Goal: Transaction & Acquisition: Purchase product/service

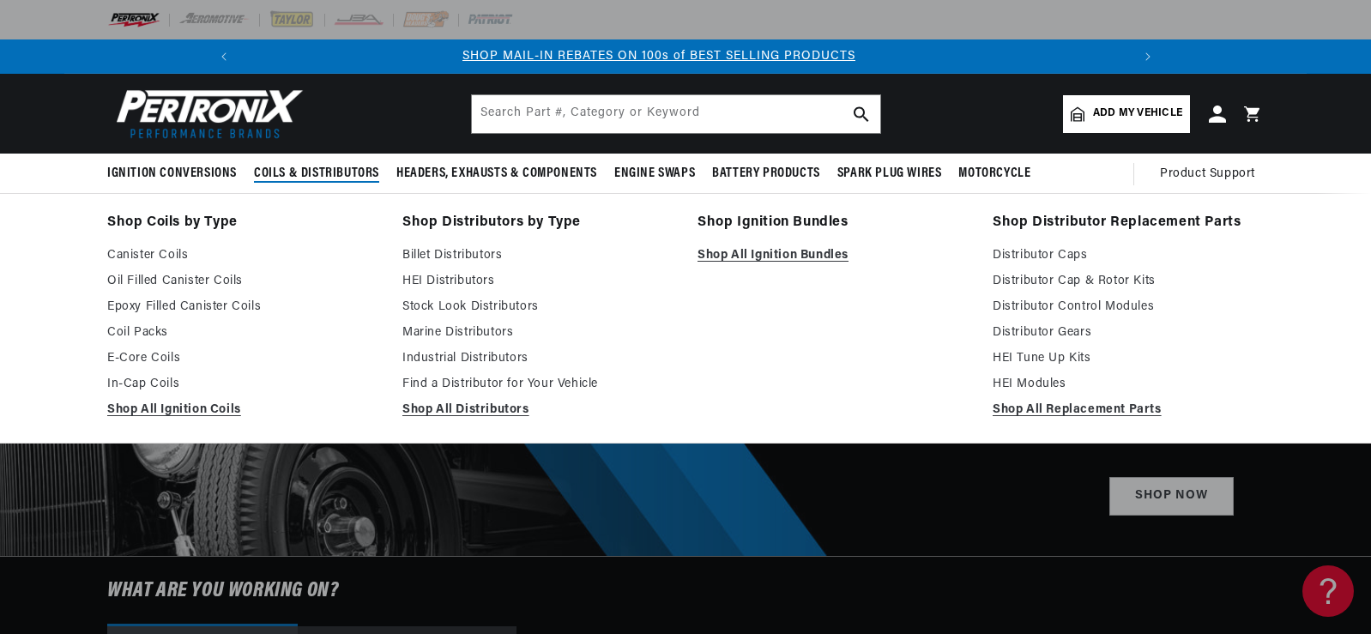
scroll to position [0, 917]
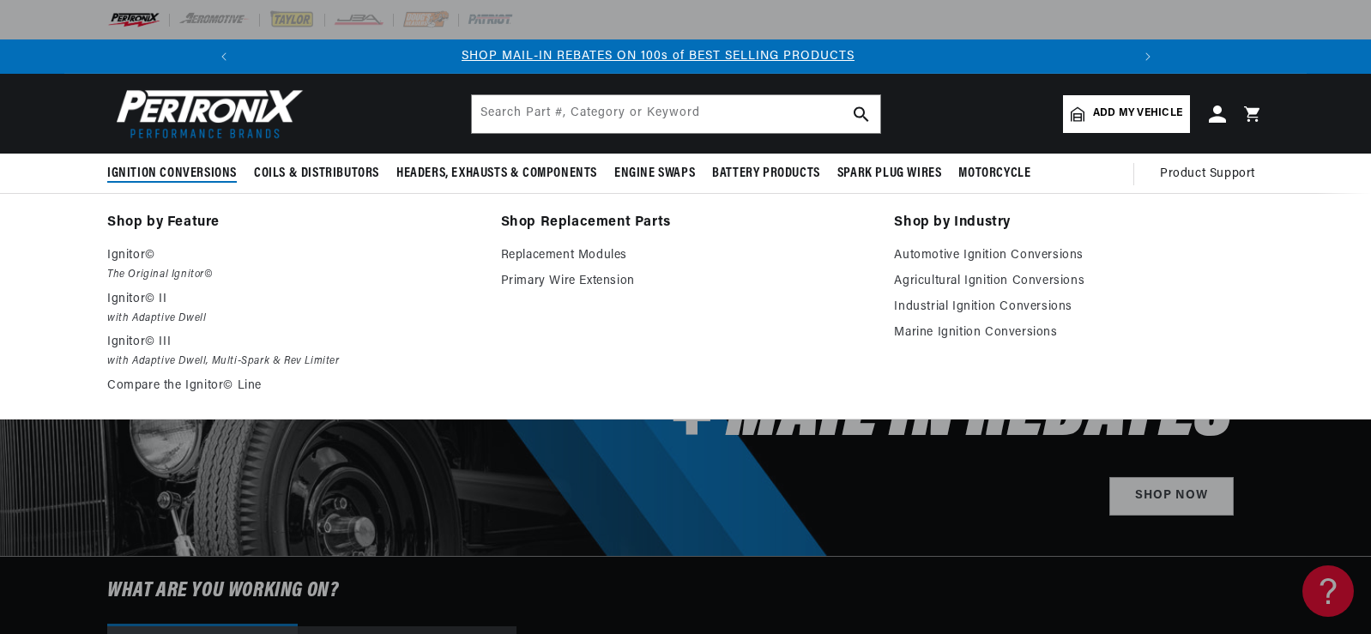
click at [180, 174] on span "Ignition Conversions" at bounding box center [172, 174] width 130 height 18
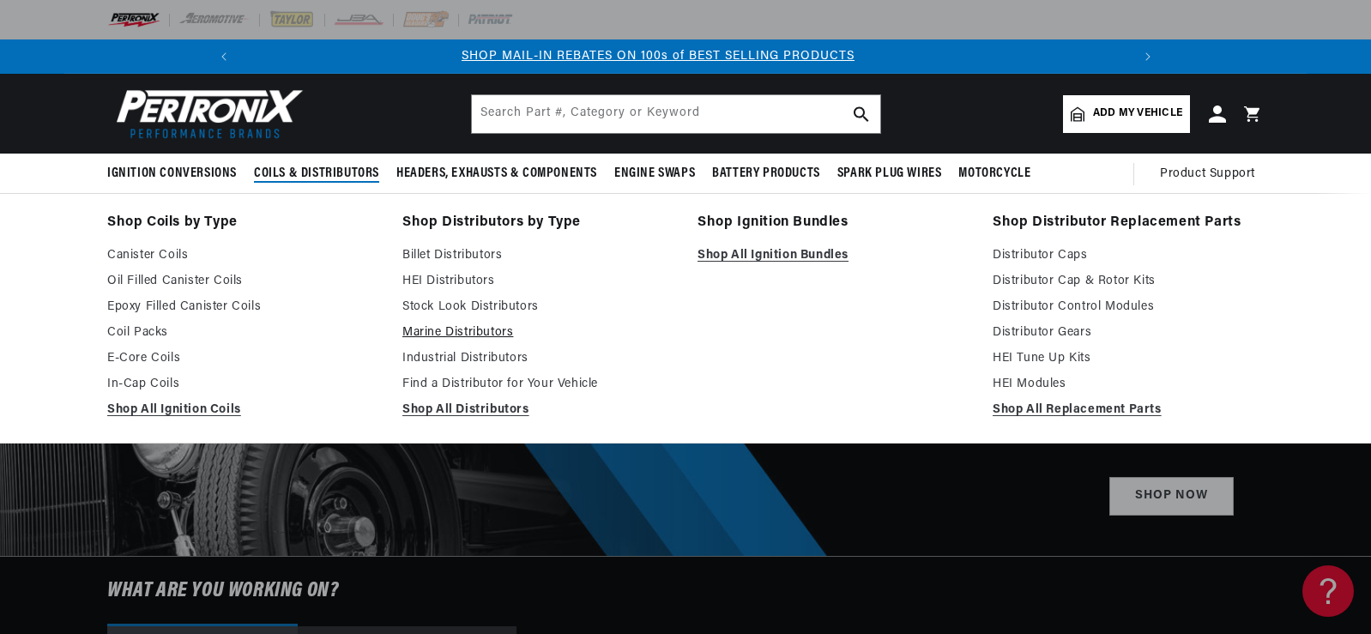
click at [486, 331] on link "Marine Distributors" at bounding box center [537, 333] width 271 height 21
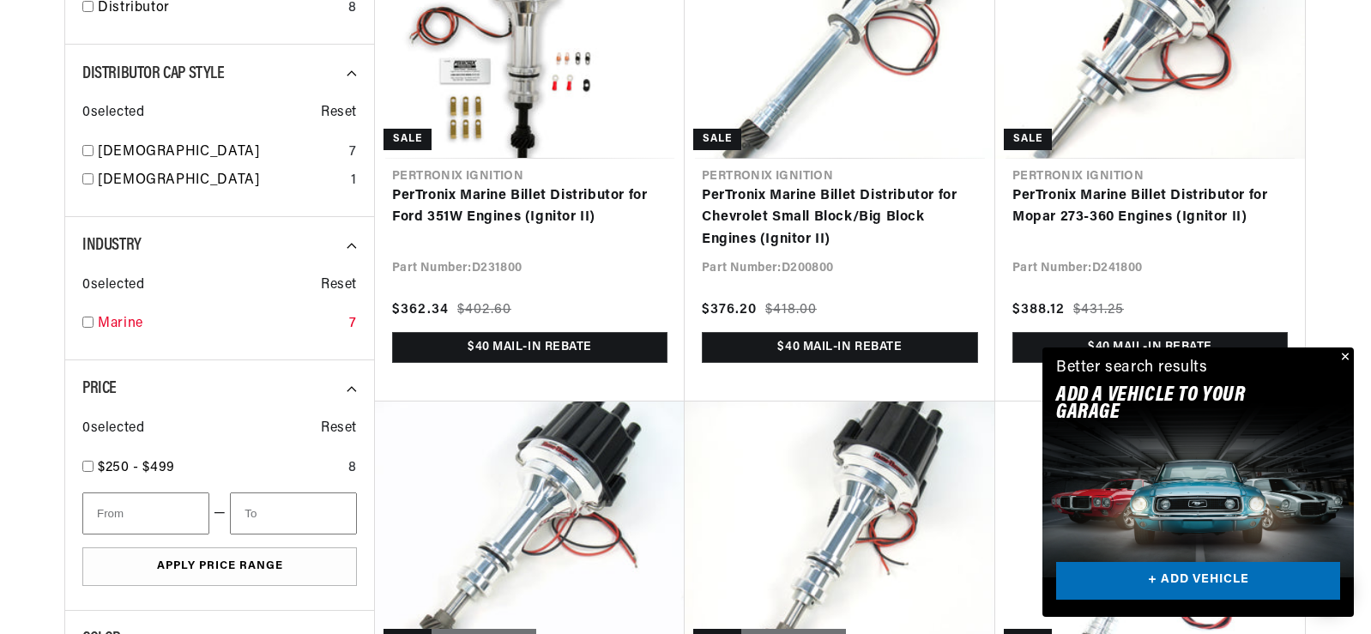
scroll to position [0, 1834]
click at [89, 323] on input "checkbox" at bounding box center [87, 322] width 11 height 11
checkbox input "true"
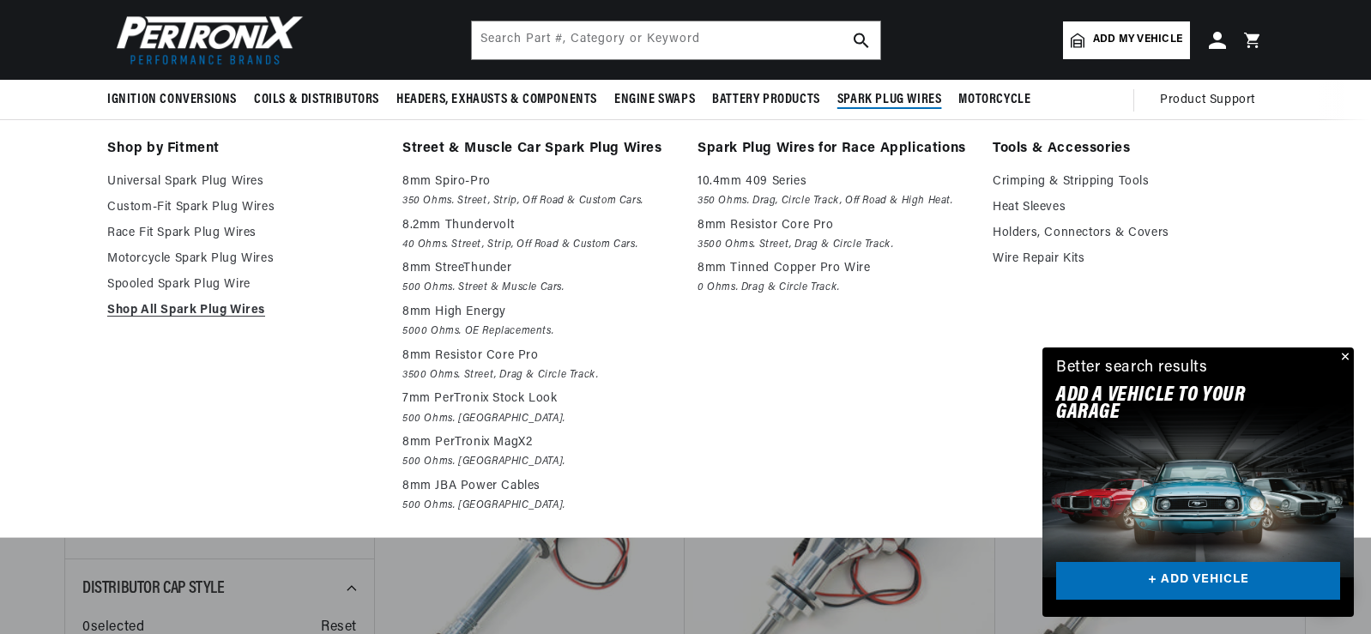
click at [920, 99] on span "Spark Plug Wires" at bounding box center [889, 100] width 105 height 18
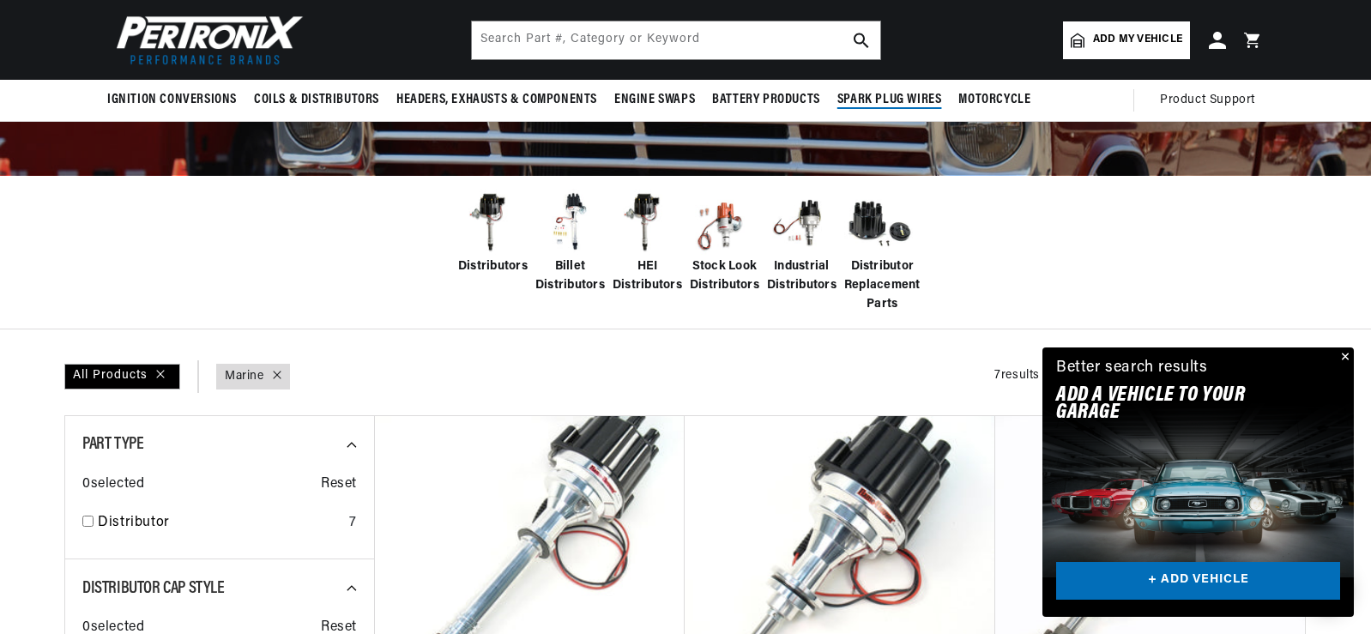
scroll to position [0, 1834]
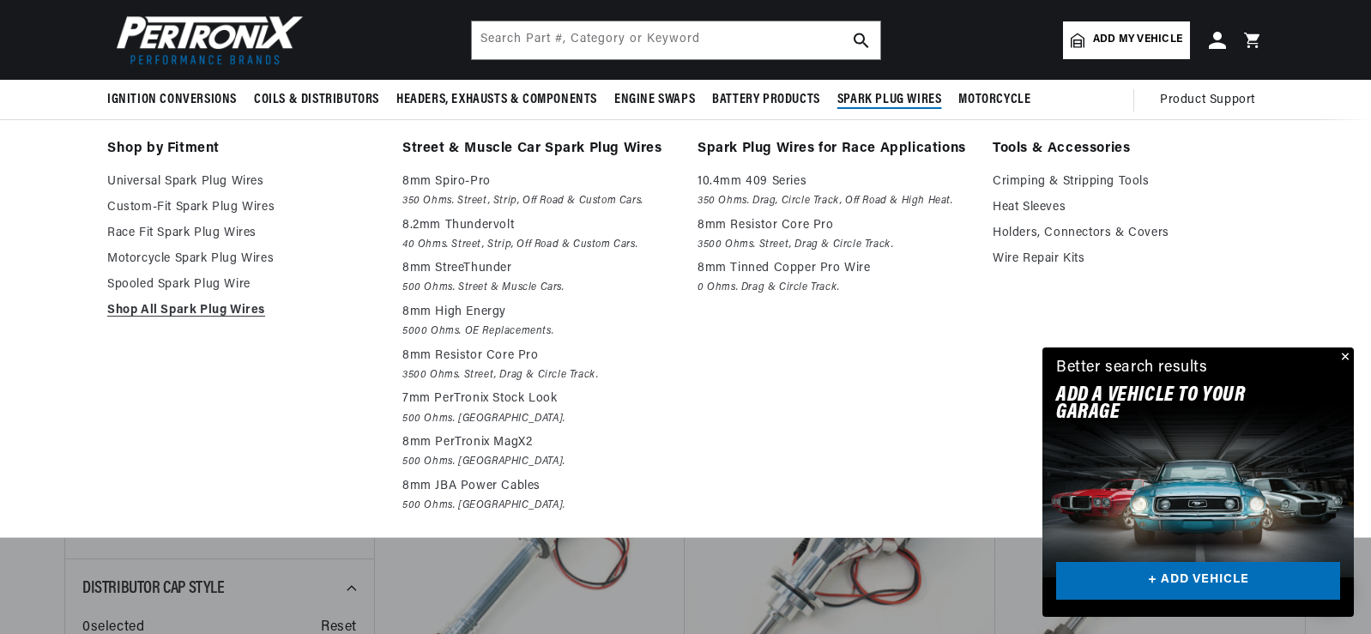
click at [878, 100] on span "Spark Plug Wires" at bounding box center [889, 100] width 105 height 18
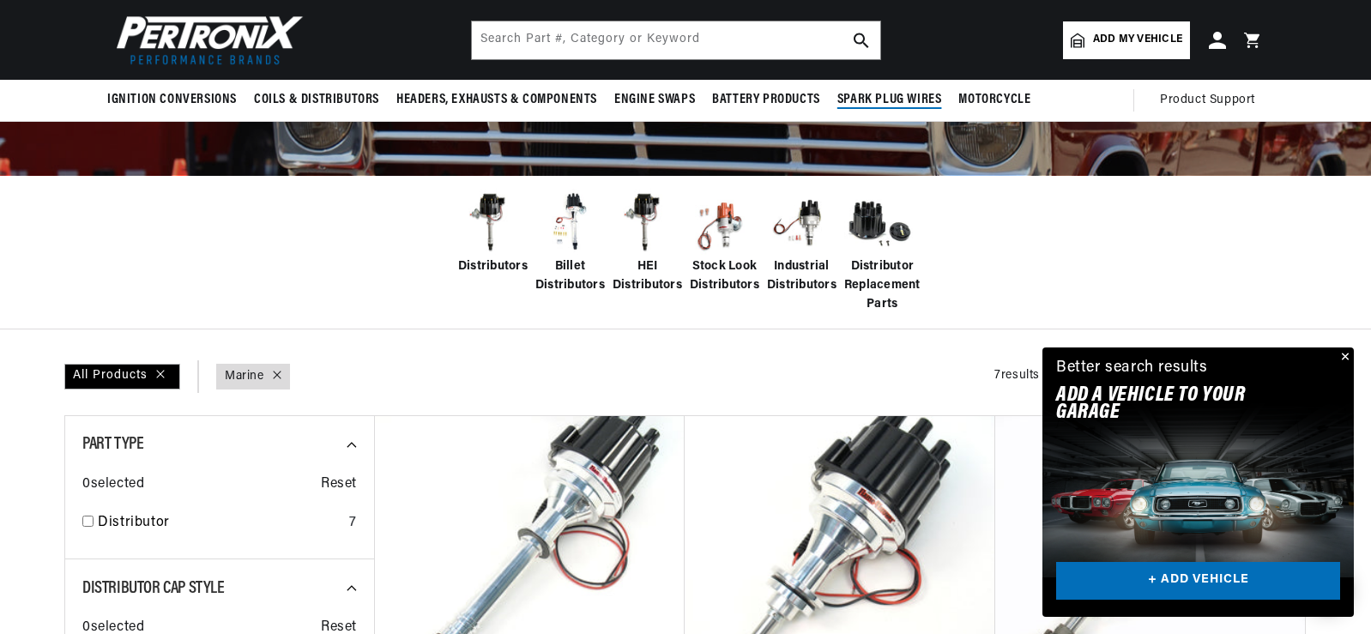
scroll to position [0, 2]
click at [878, 100] on span "Spark Plug Wires" at bounding box center [889, 100] width 105 height 18
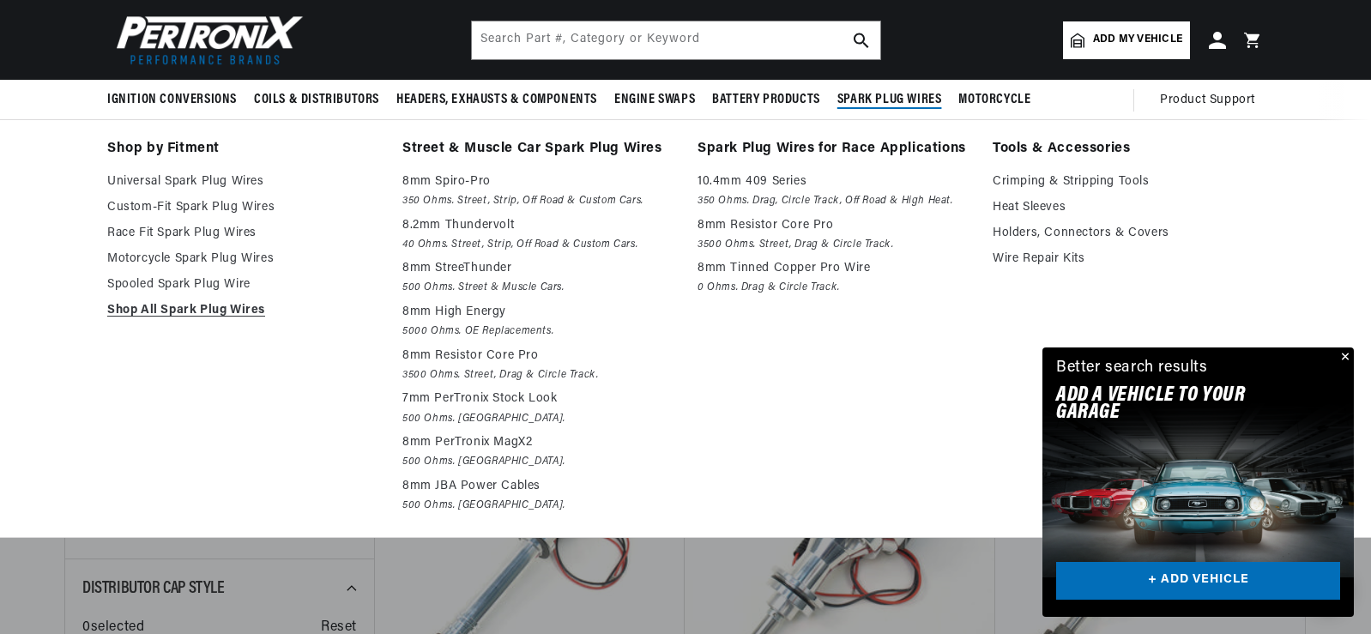
scroll to position [0, 917]
click at [154, 182] on link "Universal Spark Plug Wires" at bounding box center [242, 182] width 271 height 21
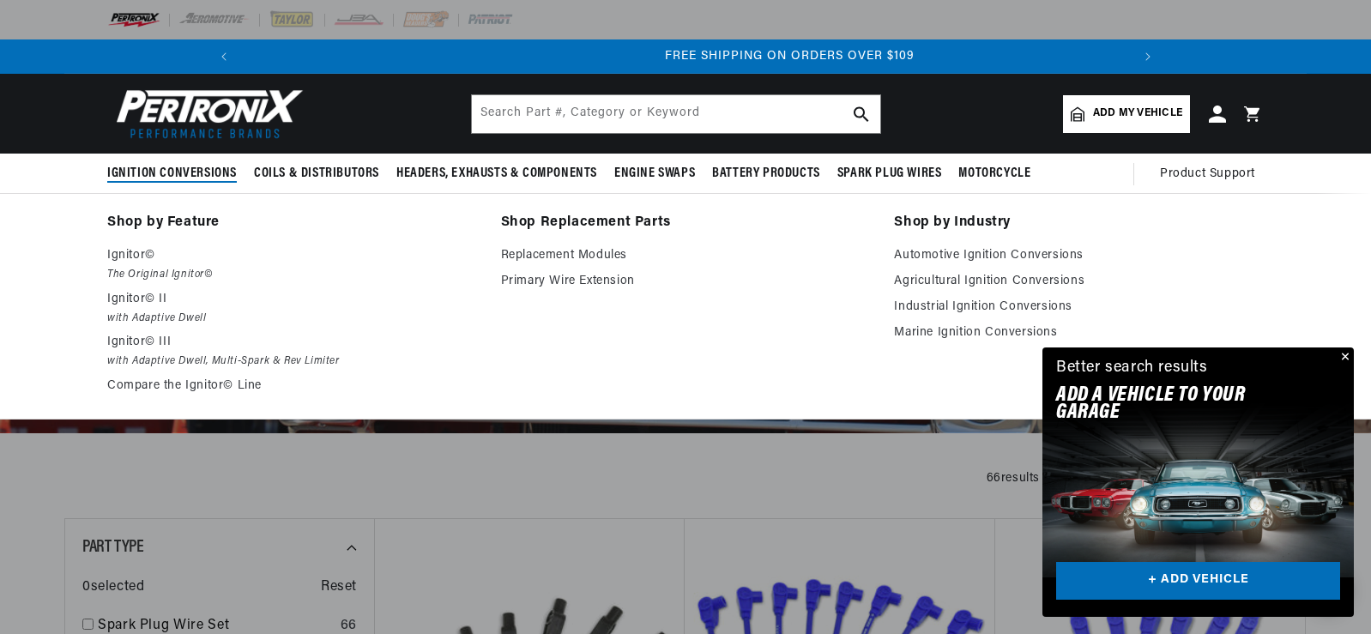
scroll to position [0, 1834]
click at [135, 303] on p "Ignitor© II" at bounding box center [292, 299] width 370 height 21
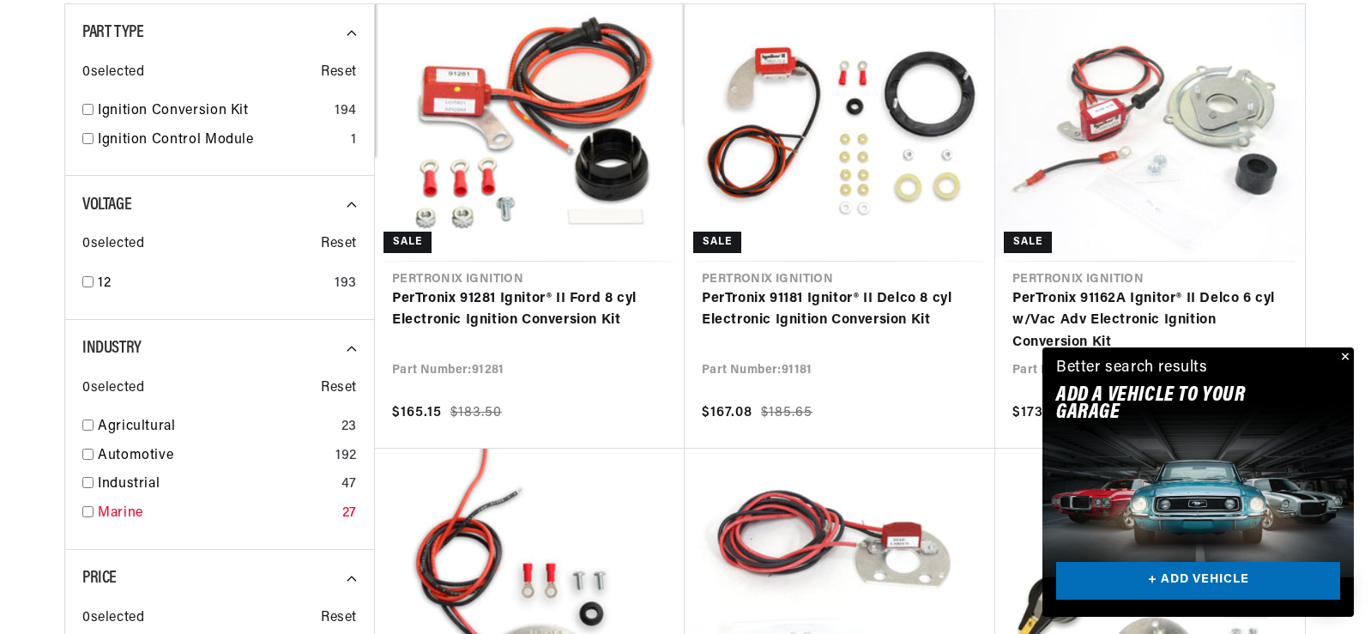
click at [87, 510] on input "checkbox" at bounding box center [87, 511] width 11 height 11
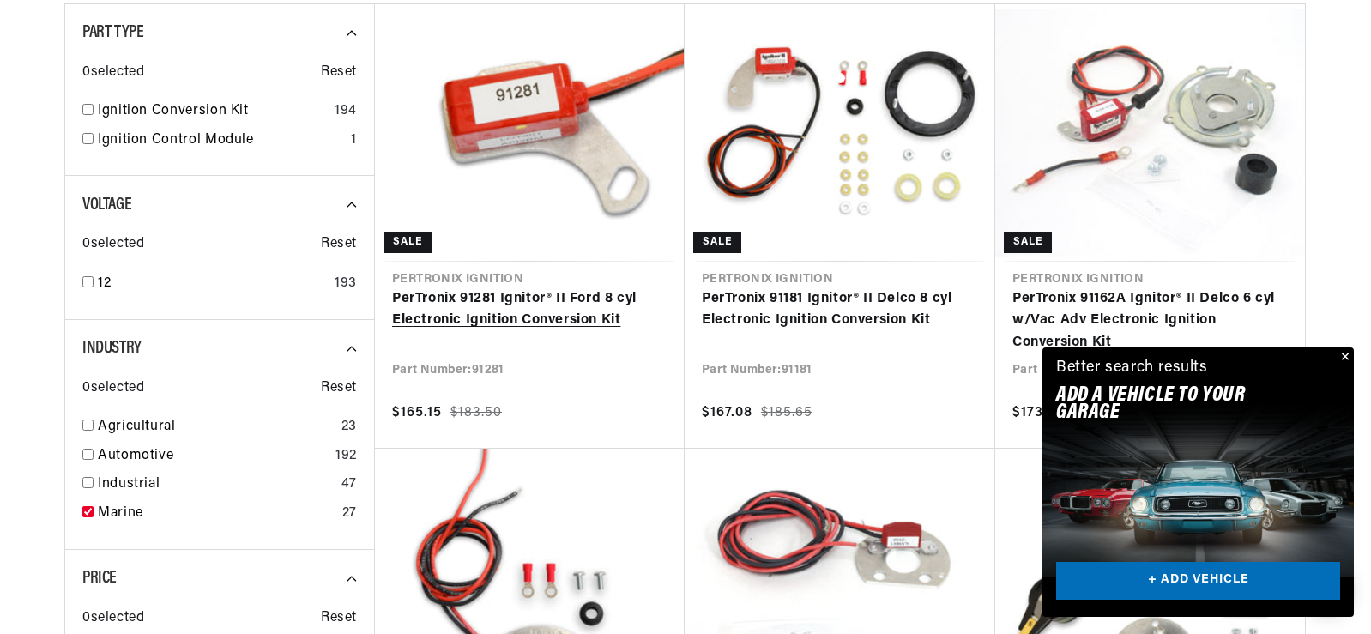
checkbox input "true"
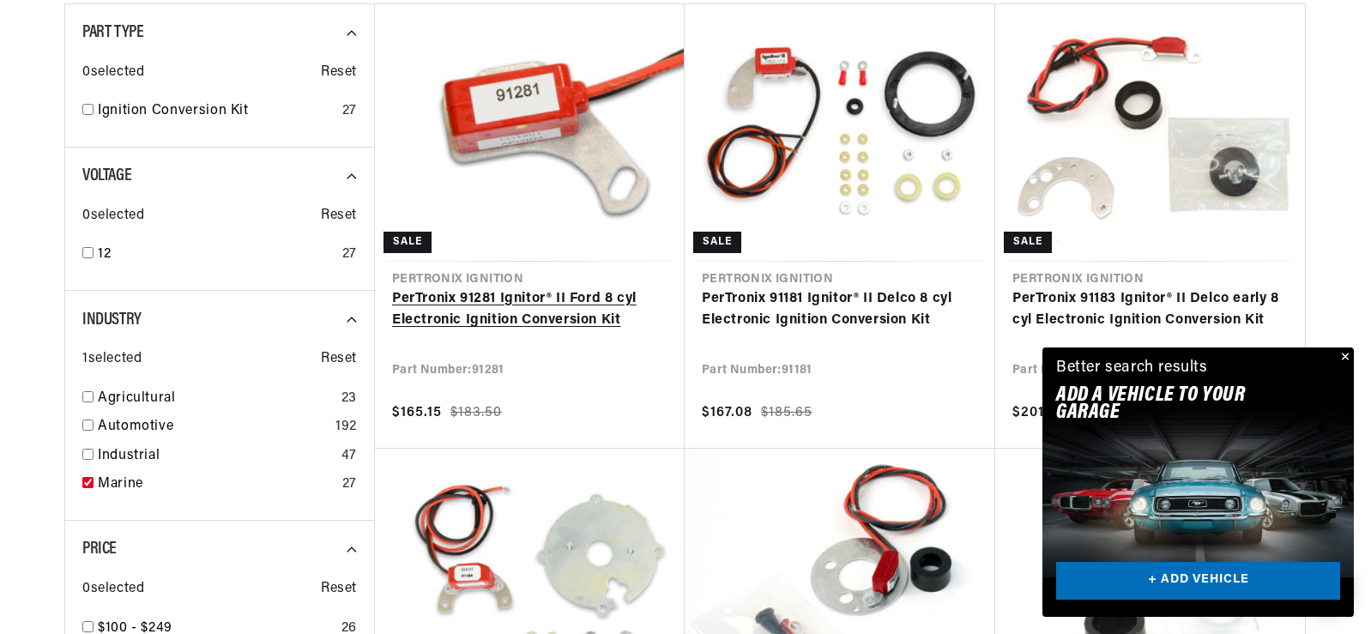
scroll to position [601, 0]
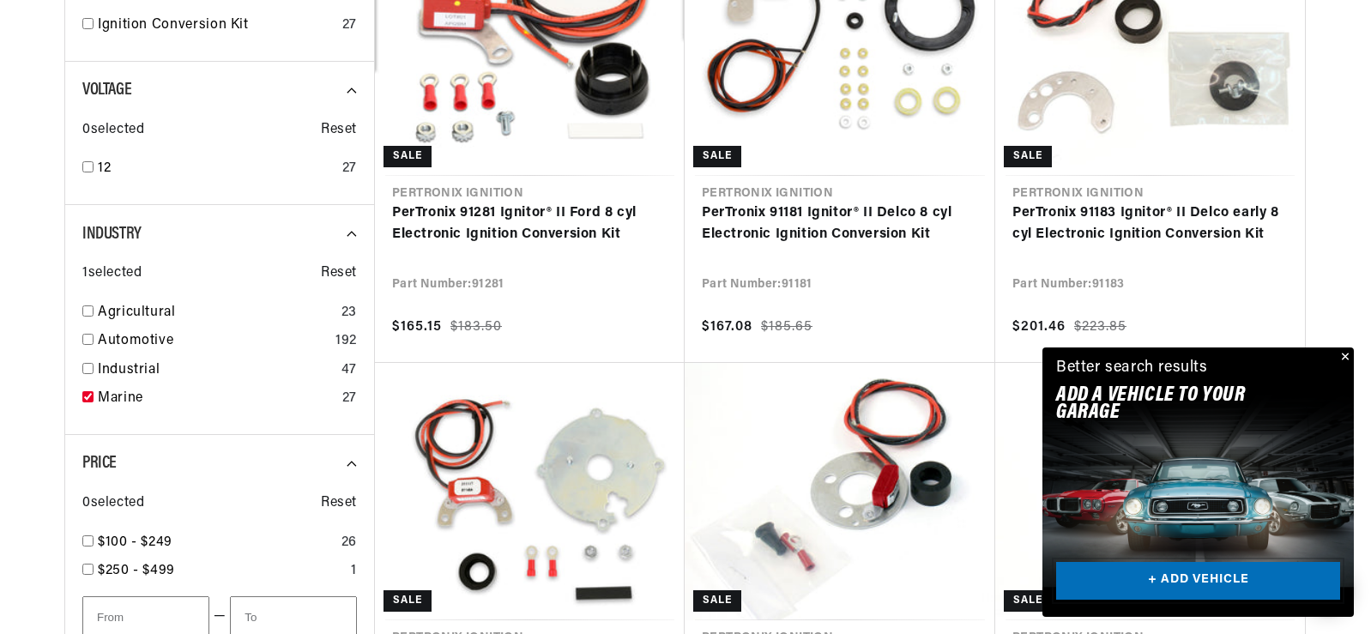
click at [1199, 581] on link "+ ADD VEHICLE" at bounding box center [1198, 581] width 284 height 39
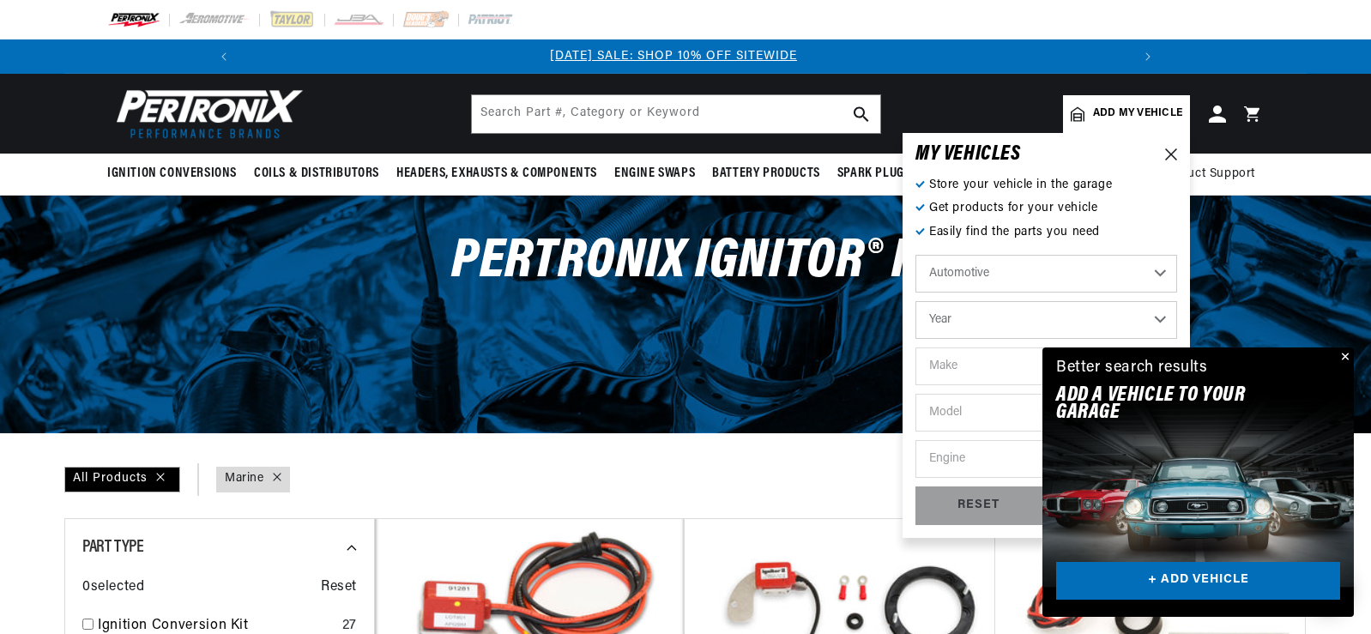
scroll to position [0, 0]
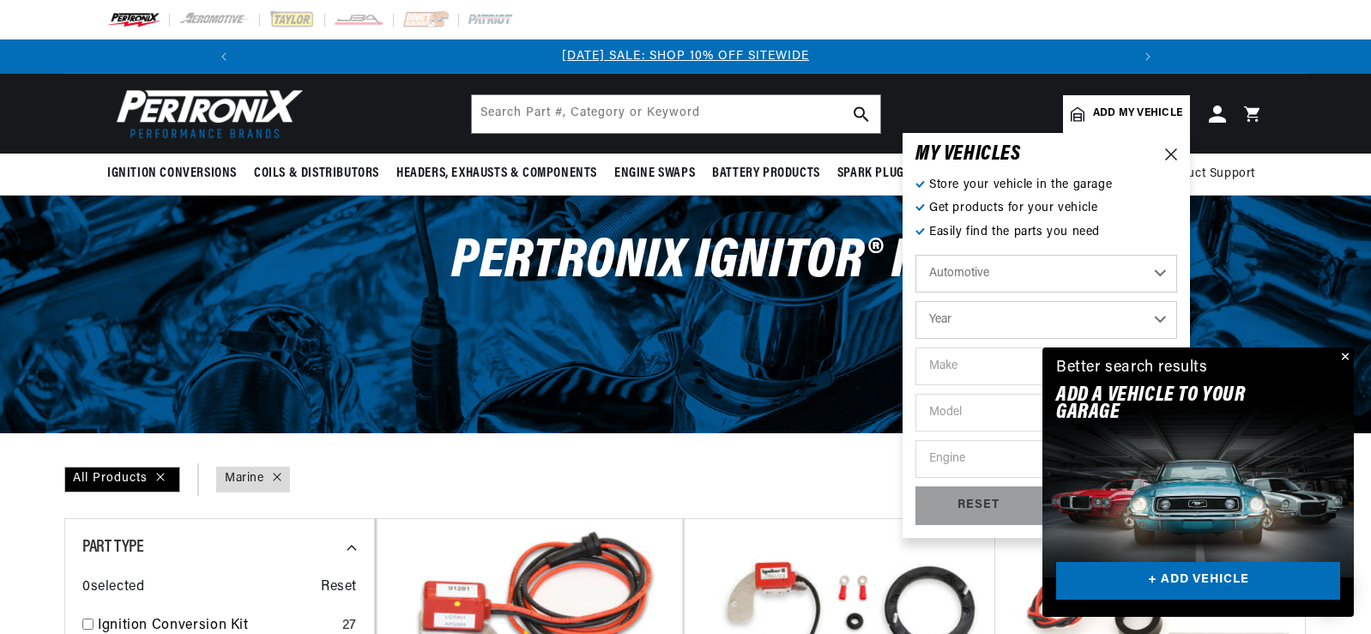
click at [1165, 275] on select "Automotive Agricultural Industrial Marine Motorcycle" at bounding box center [1046, 274] width 262 height 38
click at [915, 255] on select "Automotive Agricultural Industrial Marine Motorcycle" at bounding box center [1046, 274] width 262 height 38
select select "Marine"
click at [1163, 317] on select "Year 1987 1986 1985 1983 1982 1981 1980 1979 1978 1977 1976 1975 1974 1973 1972…" at bounding box center [1046, 320] width 262 height 38
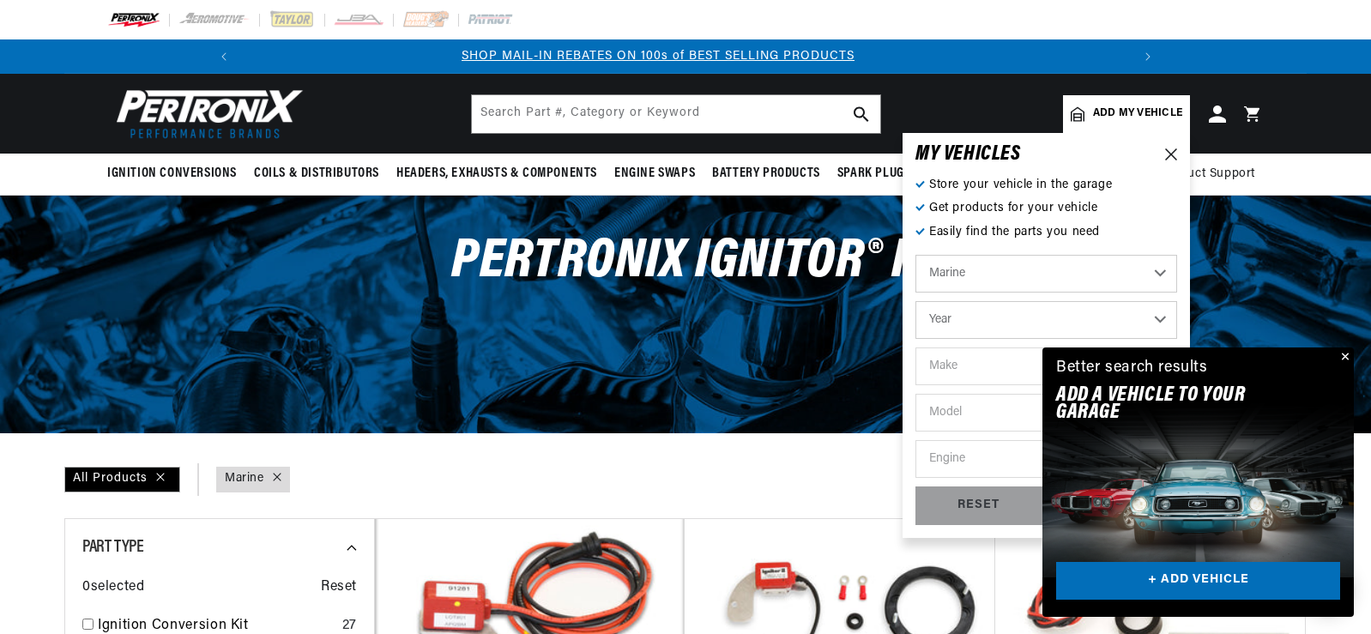
select select "1987"
click at [915, 301] on select "Year [DATE] 1986 1985 1983 1982 1981 1980 1979 1978 1977 1976 1975 1974 1973 19…" at bounding box center [1046, 320] width 262 height 38
select select "1987"
click at [1343, 358] on button "Close" at bounding box center [1343, 357] width 21 height 21
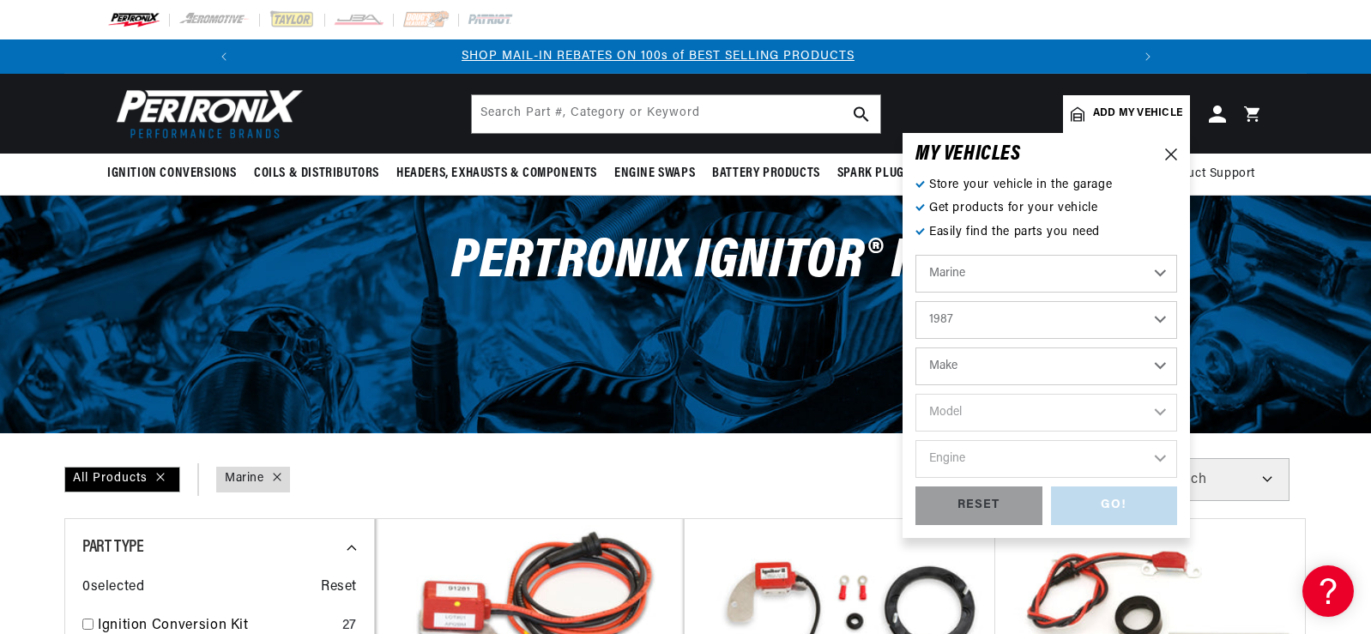
click at [1165, 371] on select "Make Crusader (Thermo-Electron)" at bounding box center [1046, 366] width 262 height 38
click at [1230, 355] on div "PerTronix Ignitor® II" at bounding box center [685, 314] width 1371 height 236
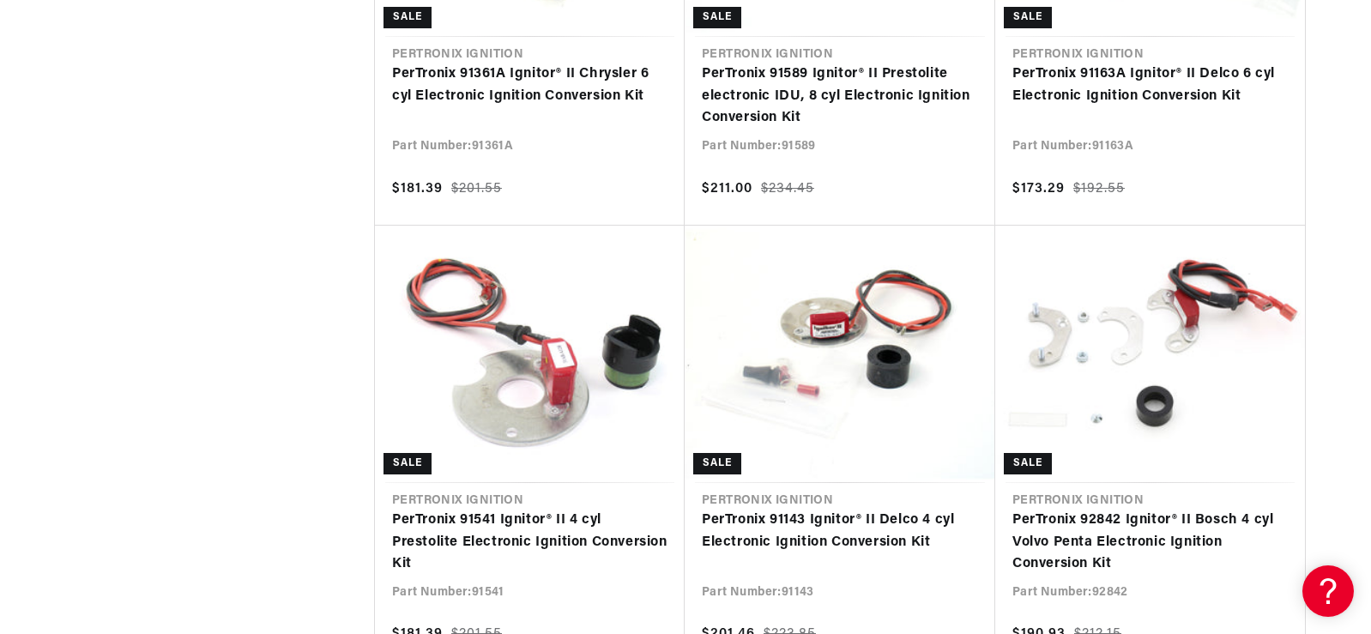
scroll to position [1694, 0]
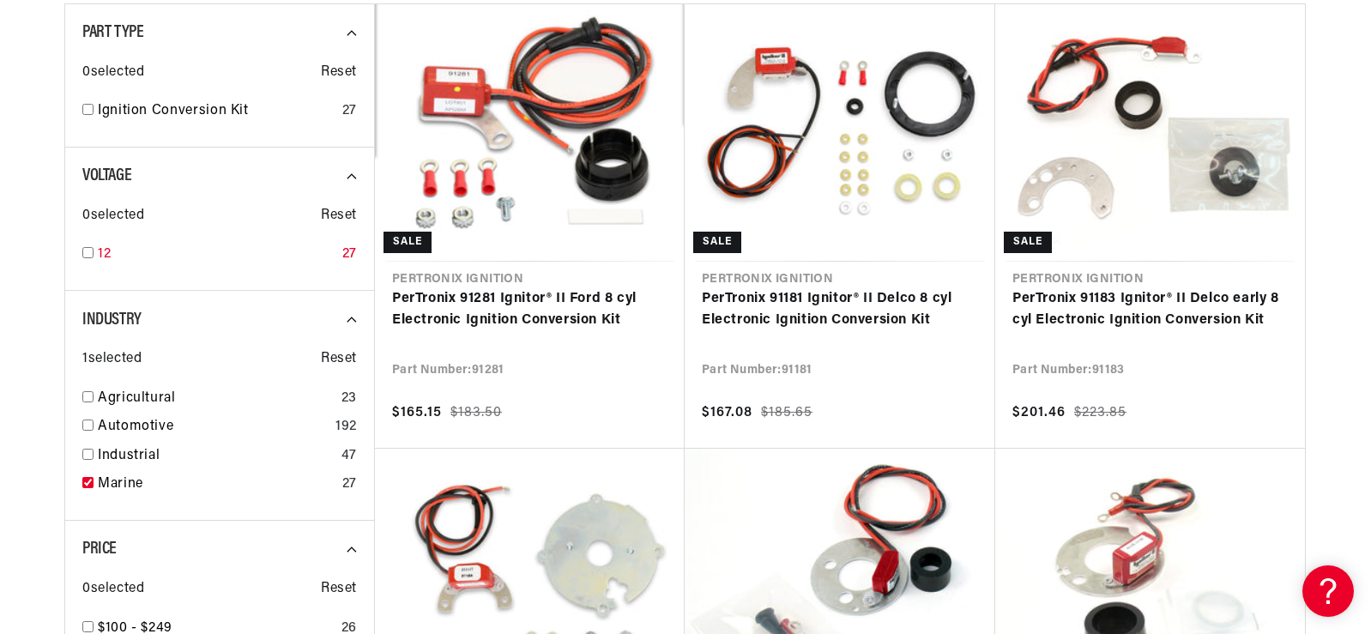
click at [90, 254] on input "checkbox" at bounding box center [87, 252] width 11 height 11
checkbox input "true"
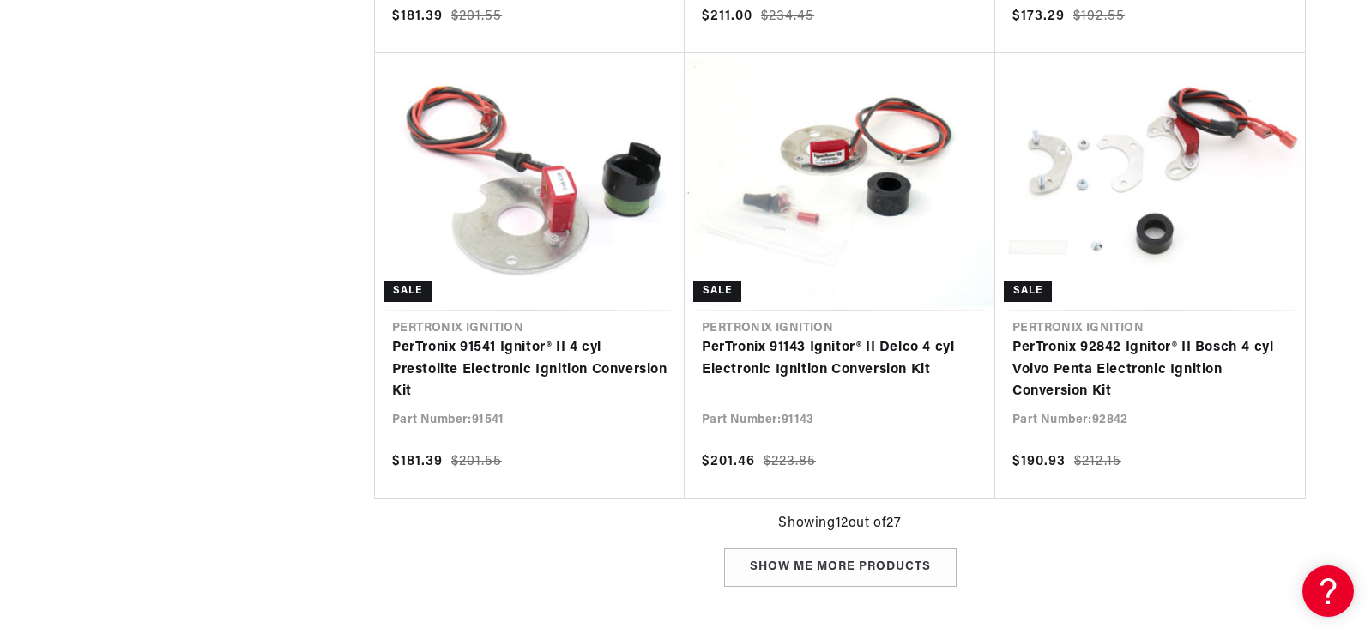
scroll to position [1973, 0]
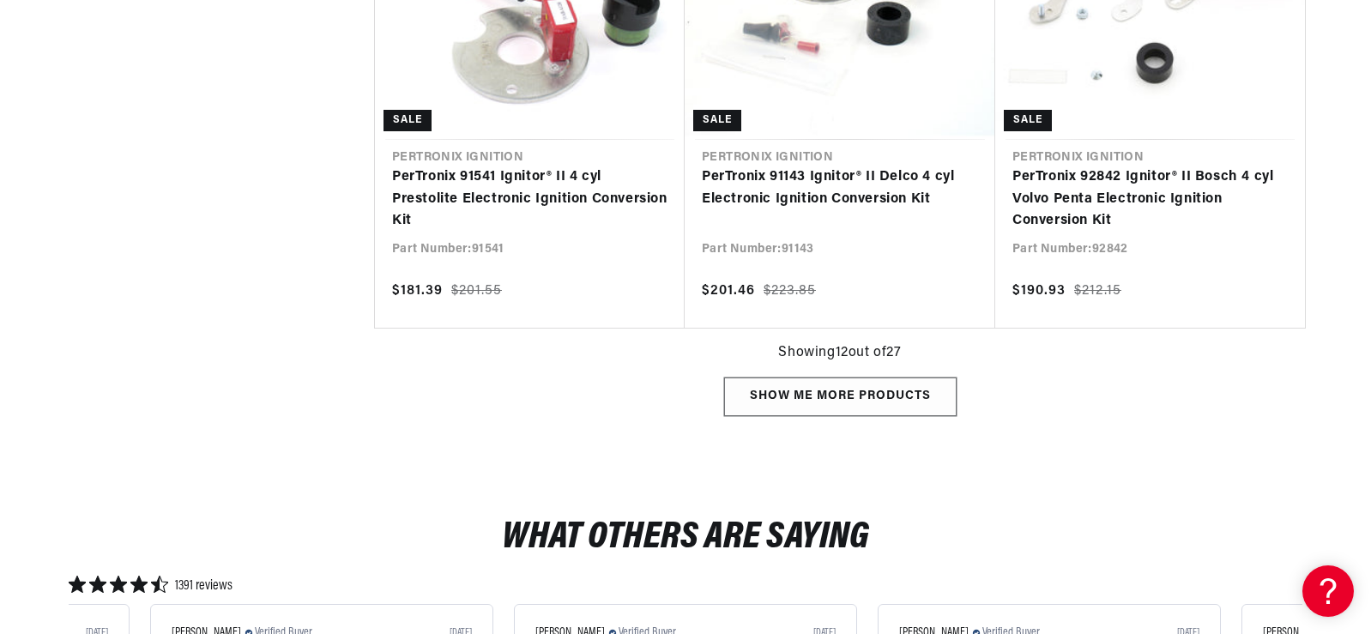
click at [859, 401] on div "Show me more products" at bounding box center [840, 396] width 232 height 39
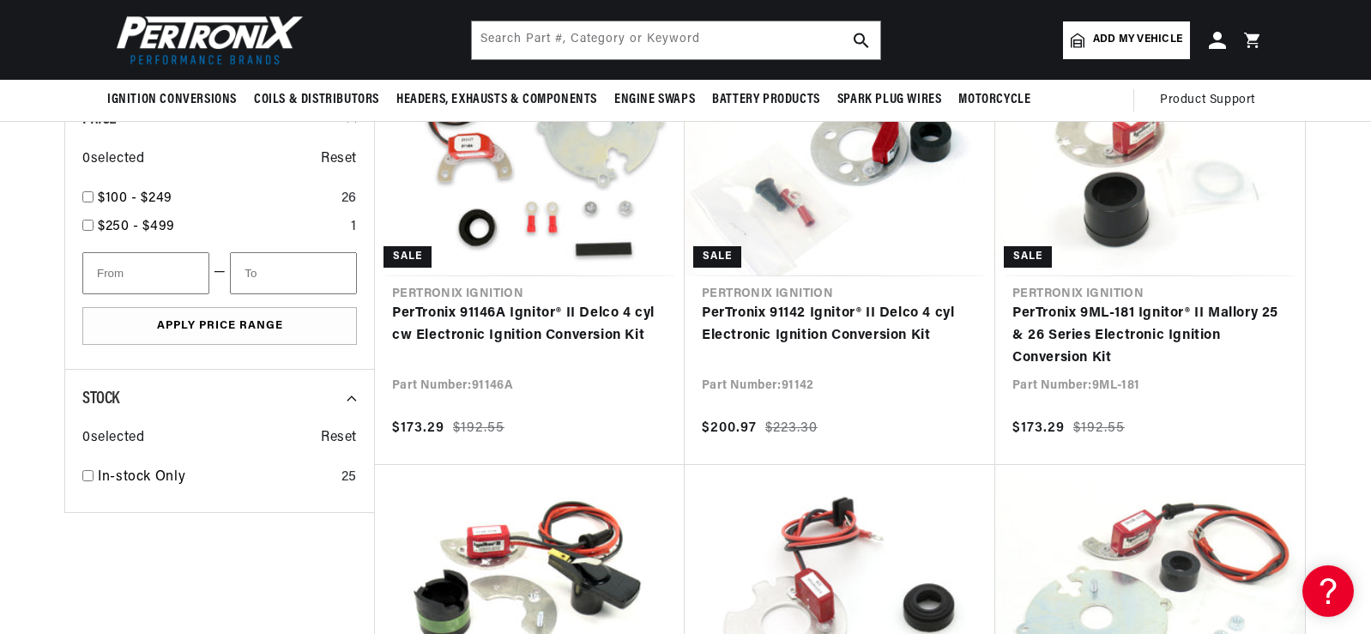
scroll to position [944, 0]
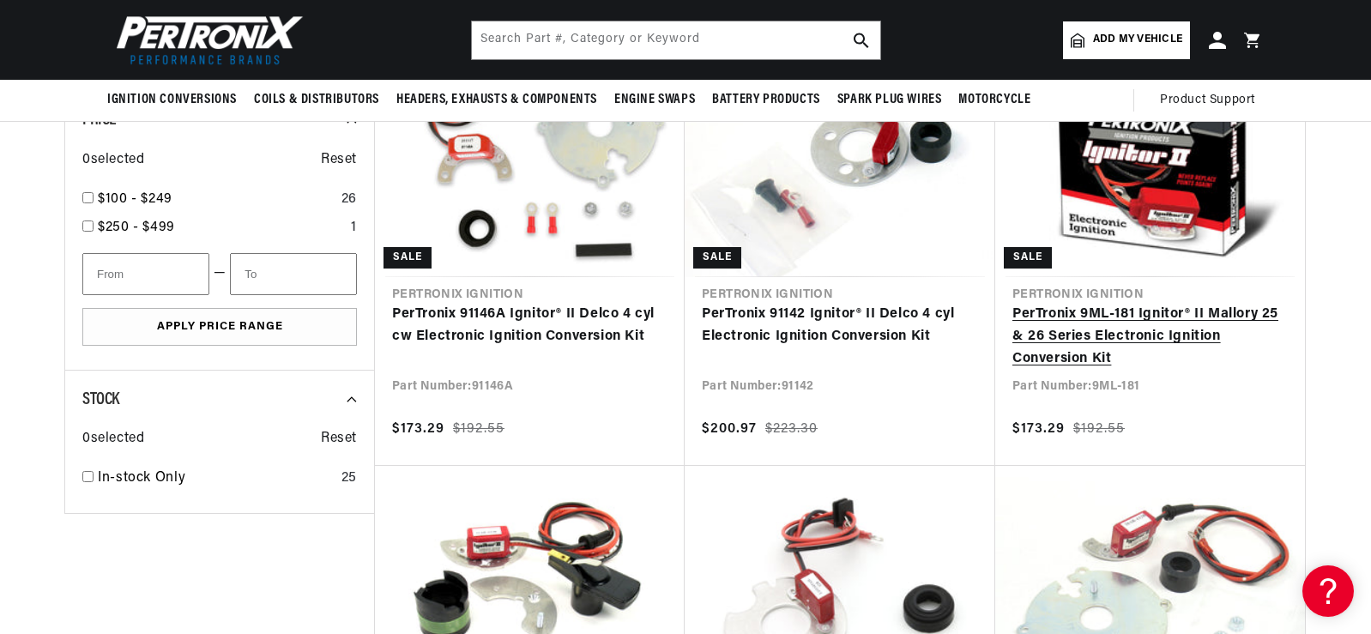
click at [1150, 329] on link "PerTronix 9ML-181 Ignitor® II Mallory 25 & 26 Series Electronic Ignition Conver…" at bounding box center [1149, 337] width 275 height 66
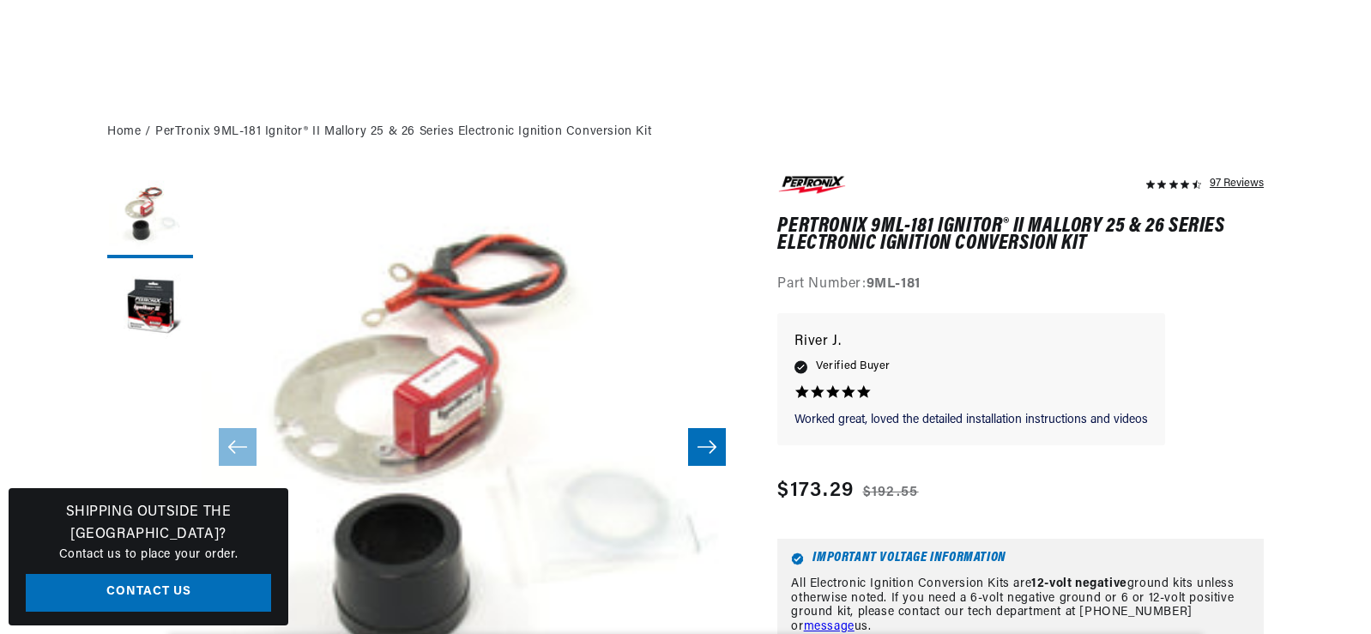
scroll to position [257, 0]
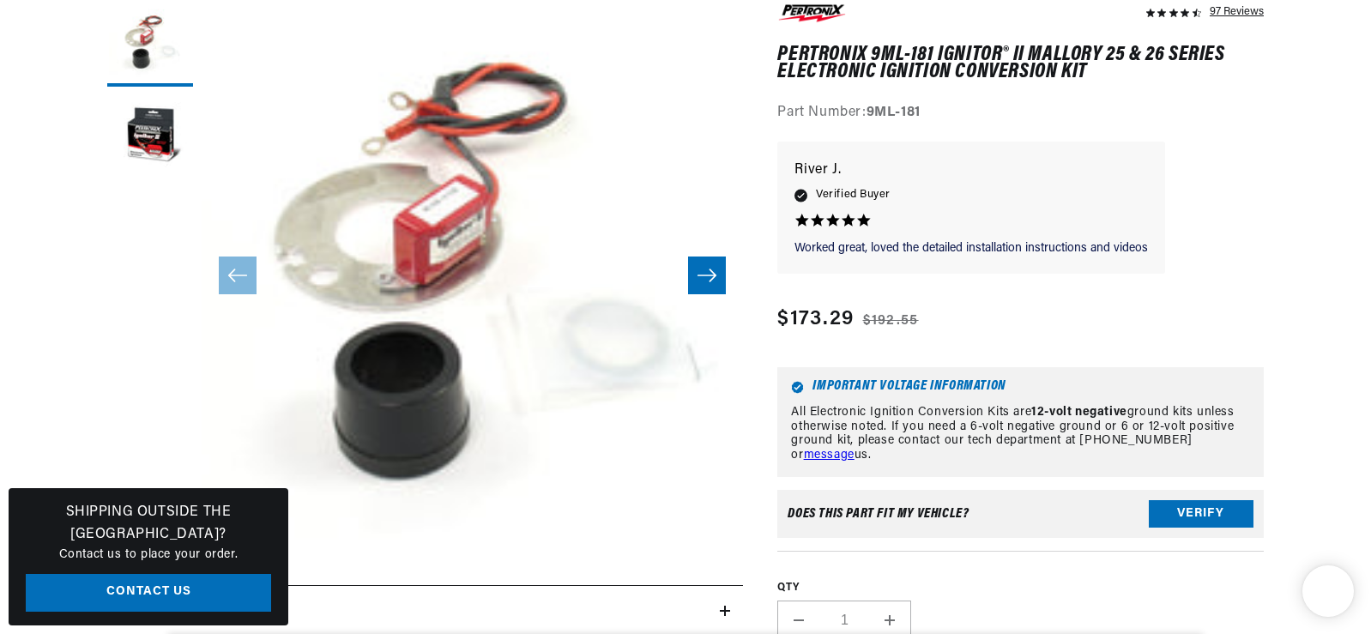
click at [710, 283] on icon "Slide right" at bounding box center [707, 275] width 21 height 17
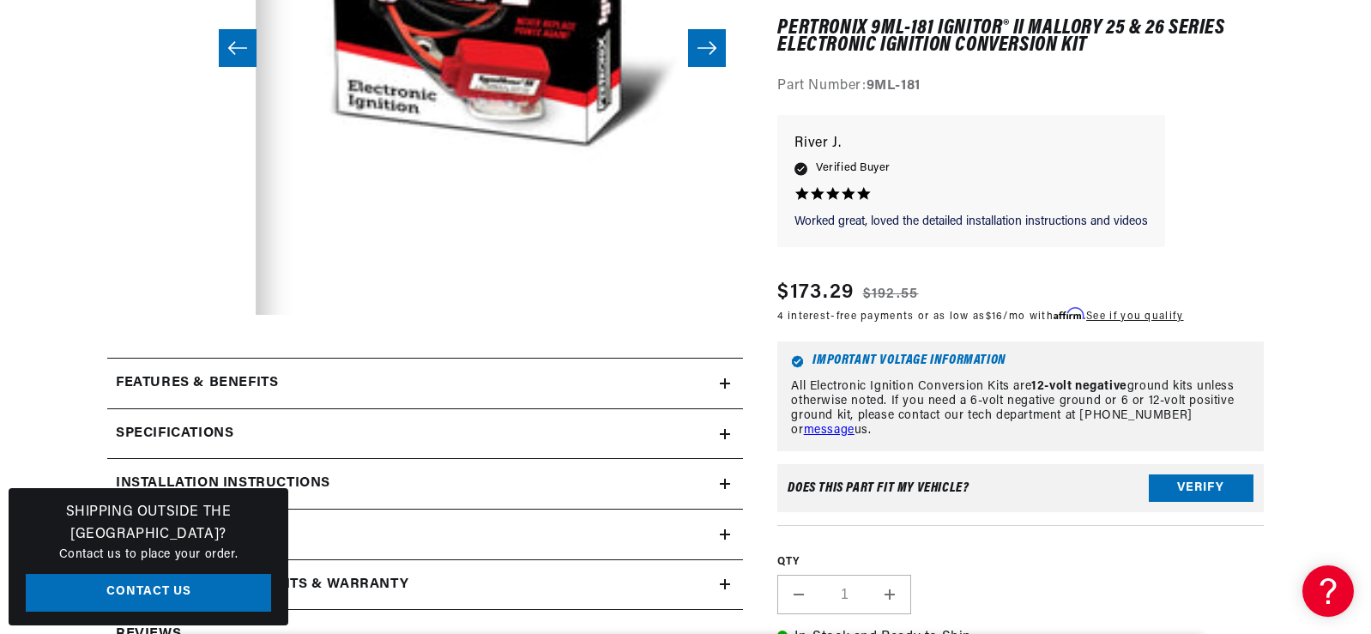
scroll to position [601, 0]
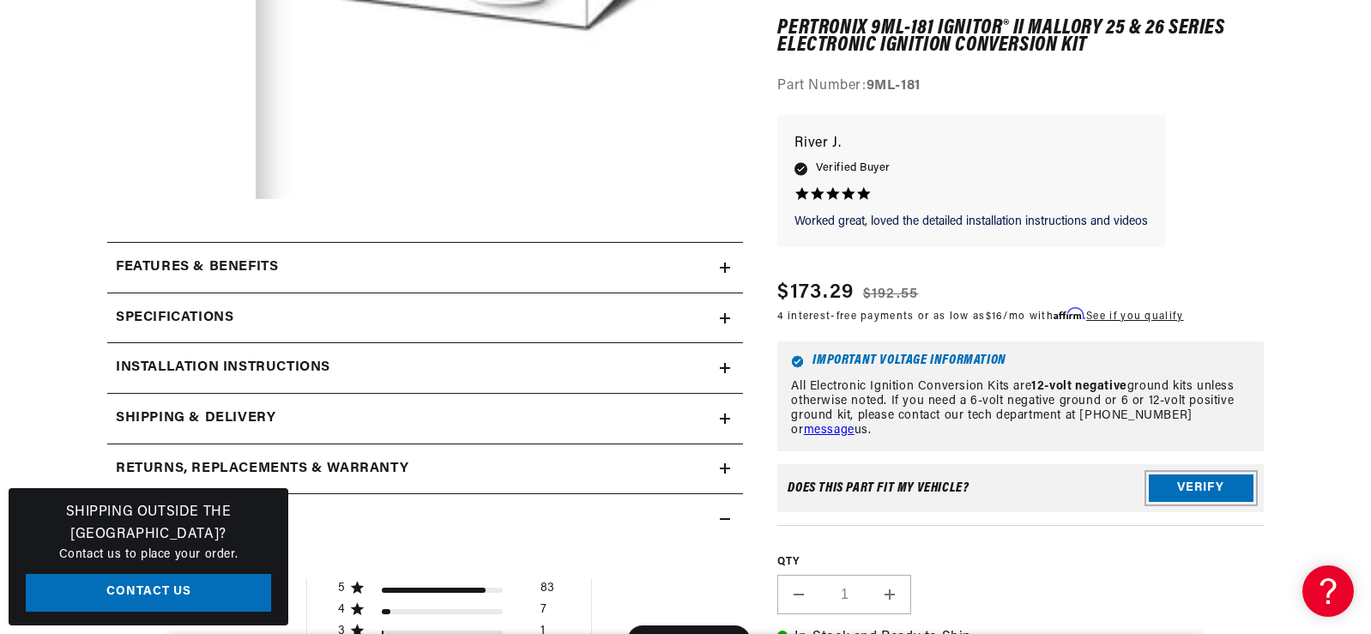
click at [1206, 489] on button "Verify" at bounding box center [1201, 488] width 105 height 27
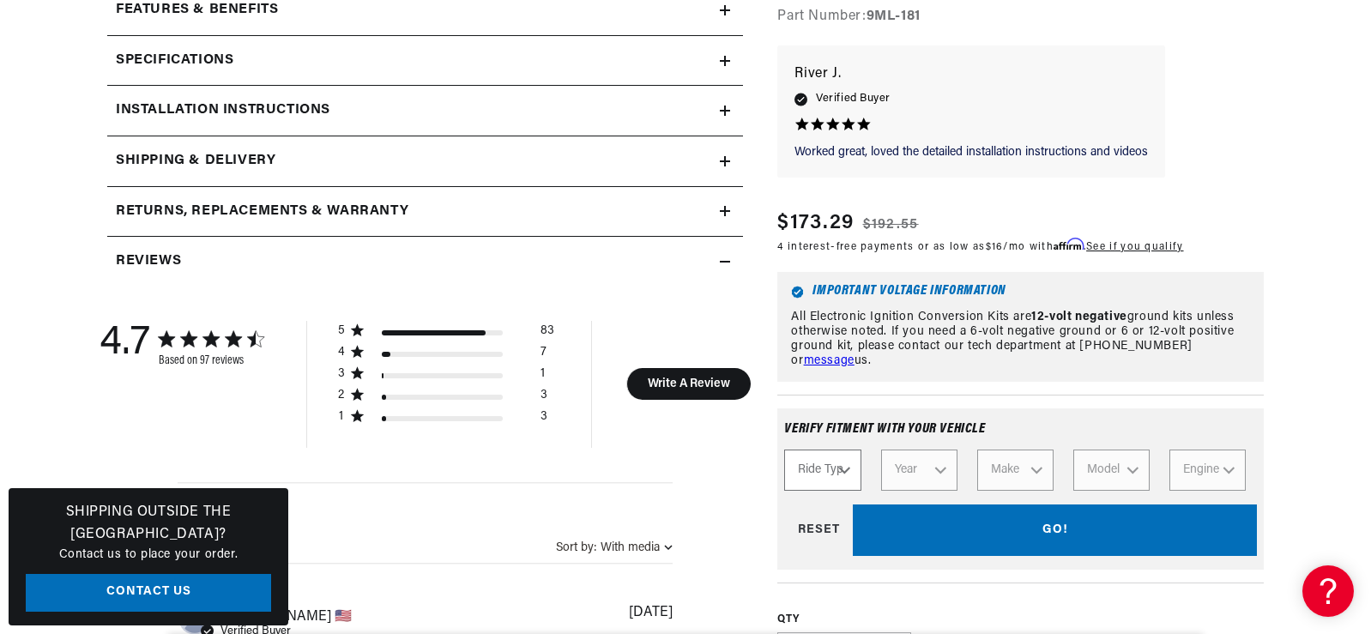
scroll to position [1029, 0]
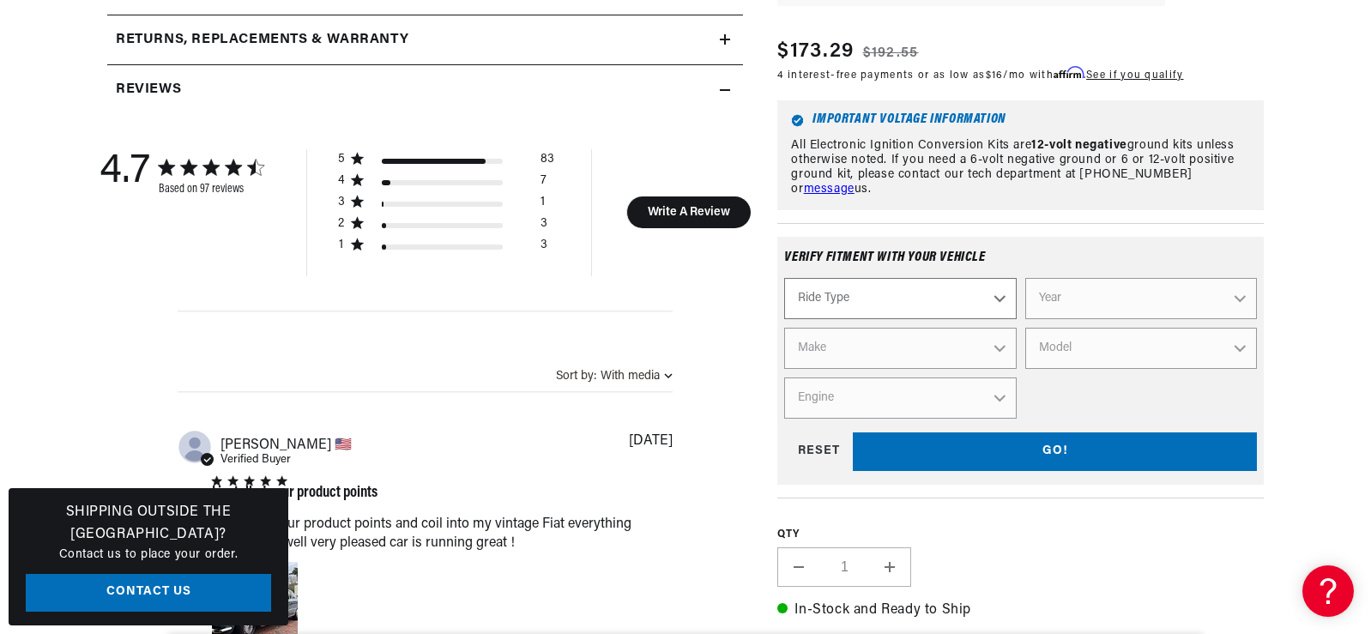
click at [1002, 299] on select "Ride Type Automotive Agricultural Industrial Marine Motorcycle" at bounding box center [900, 298] width 232 height 41
select select "Marine"
click at [784, 281] on select "Ride Type Automotive Agricultural Industrial Marine Motorcycle" at bounding box center [900, 298] width 232 height 41
select select "Marine"
click at [1241, 306] on select "Year [DATE] 1986 1985 1983 1982 1981 1980 1979 1978 1977 1976 1975 1974 1973 19…" at bounding box center [1141, 298] width 232 height 41
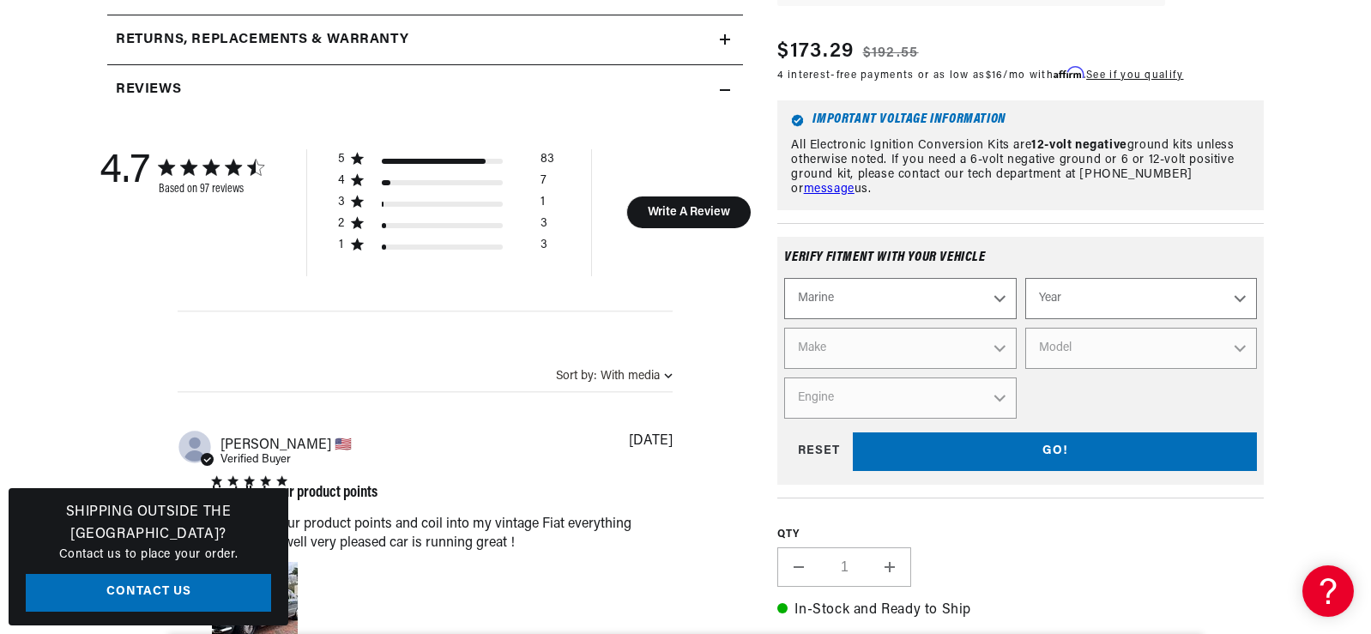
scroll to position [0, 0]
select select "1987"
click at [1025, 281] on select "Year [DATE] 1986 1985 1983 1982 1981 1980 1979 1978 1977 1976 1975 1974 1973 19…" at bounding box center [1141, 298] width 232 height 41
select select "1987"
click at [1005, 349] on select "Make Crusader (Thermo-Electron)" at bounding box center [900, 348] width 232 height 41
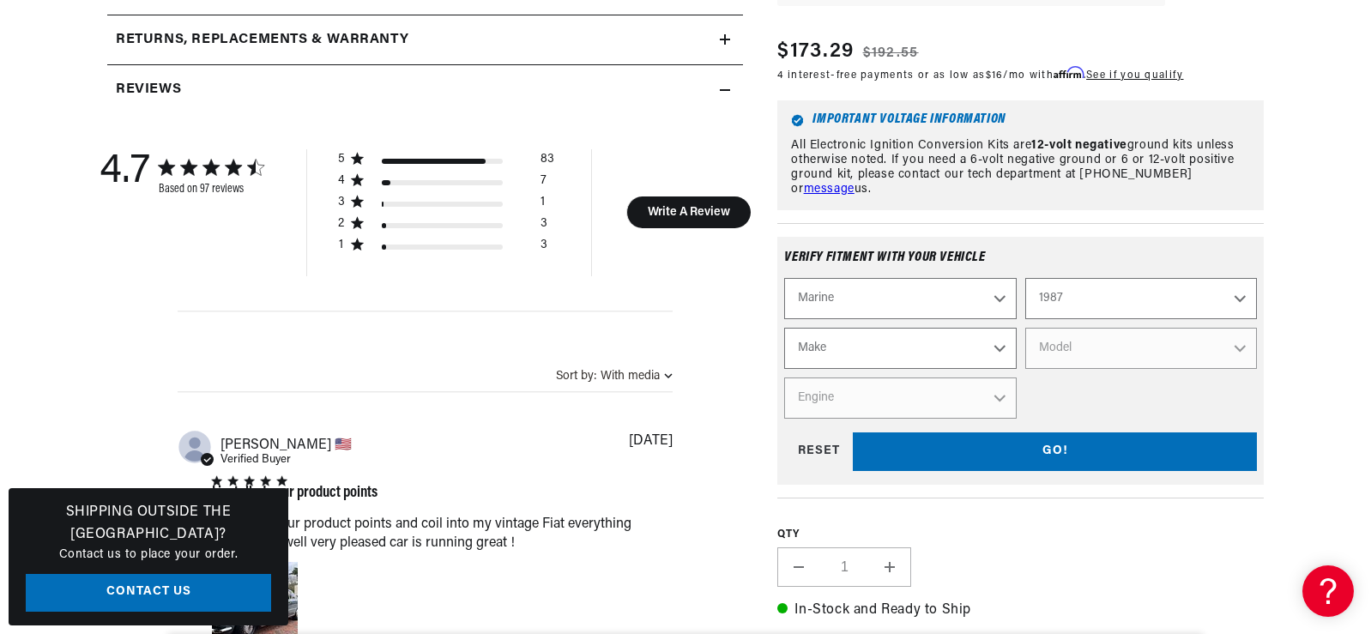
scroll to position [0, 917]
click at [1321, 344] on section "97 Reviews" at bounding box center [685, 502] width 1371 height 2581
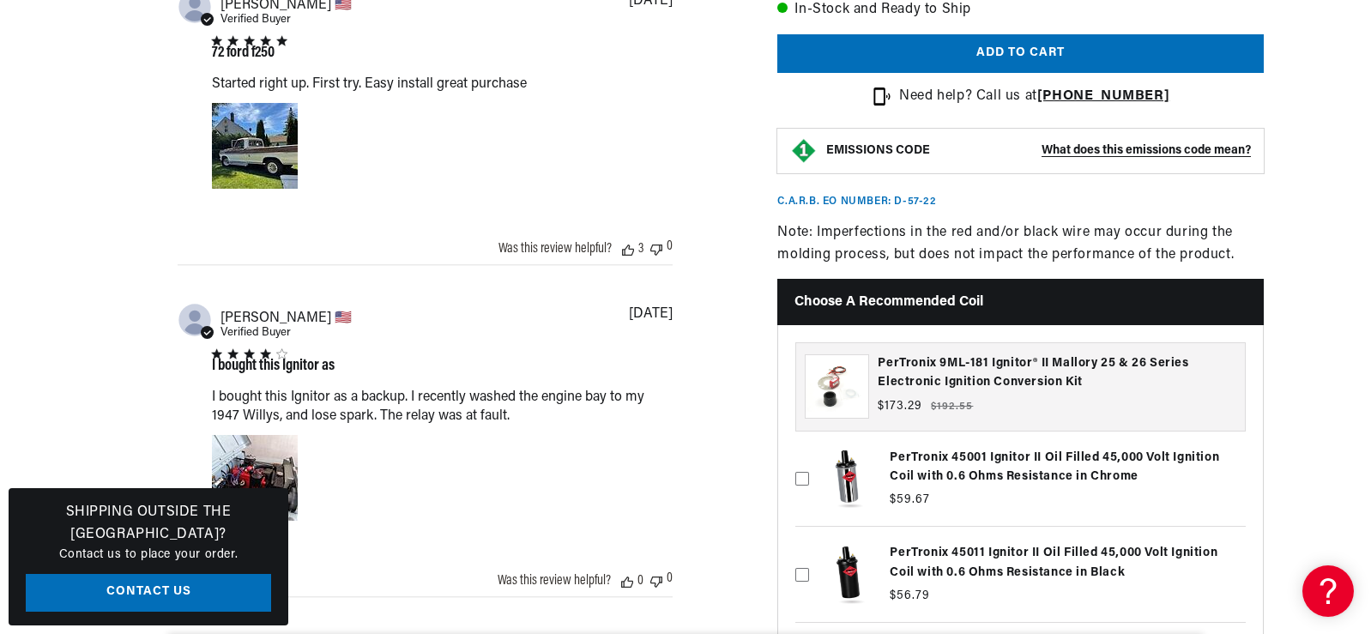
scroll to position [1887, 0]
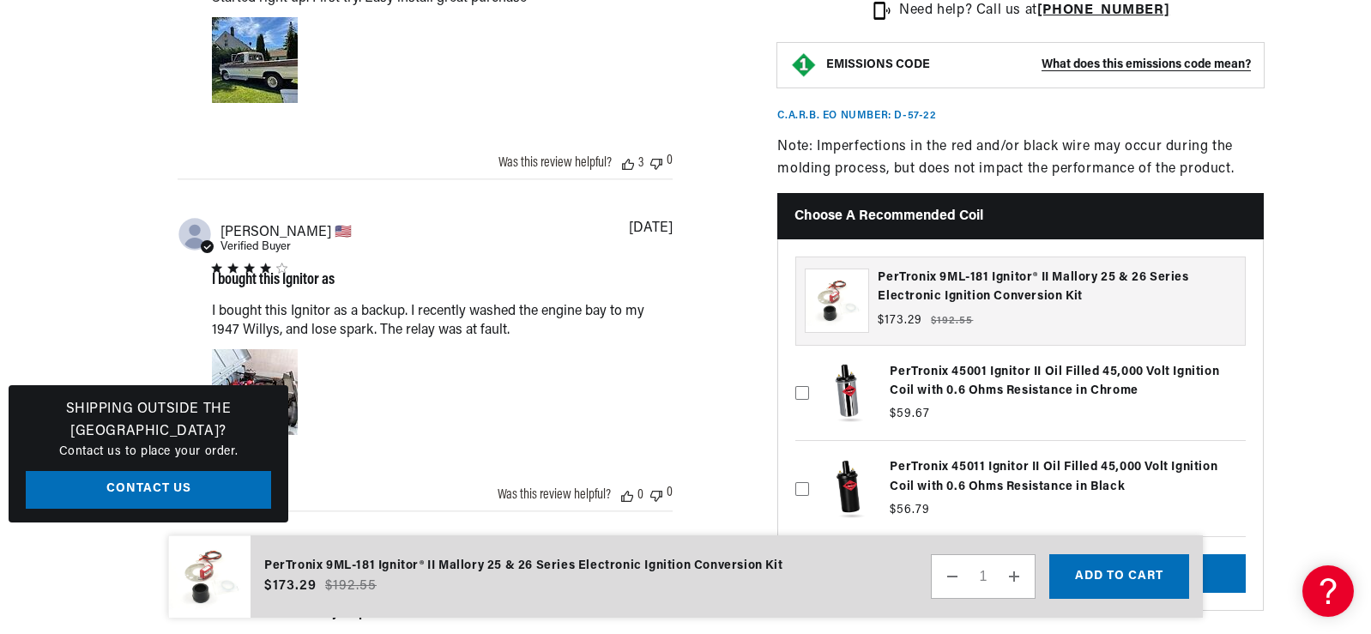
click at [250, 387] on div "Image of Review by Stephen S. on June 12, 23 number 1" at bounding box center [255, 392] width 86 height 86
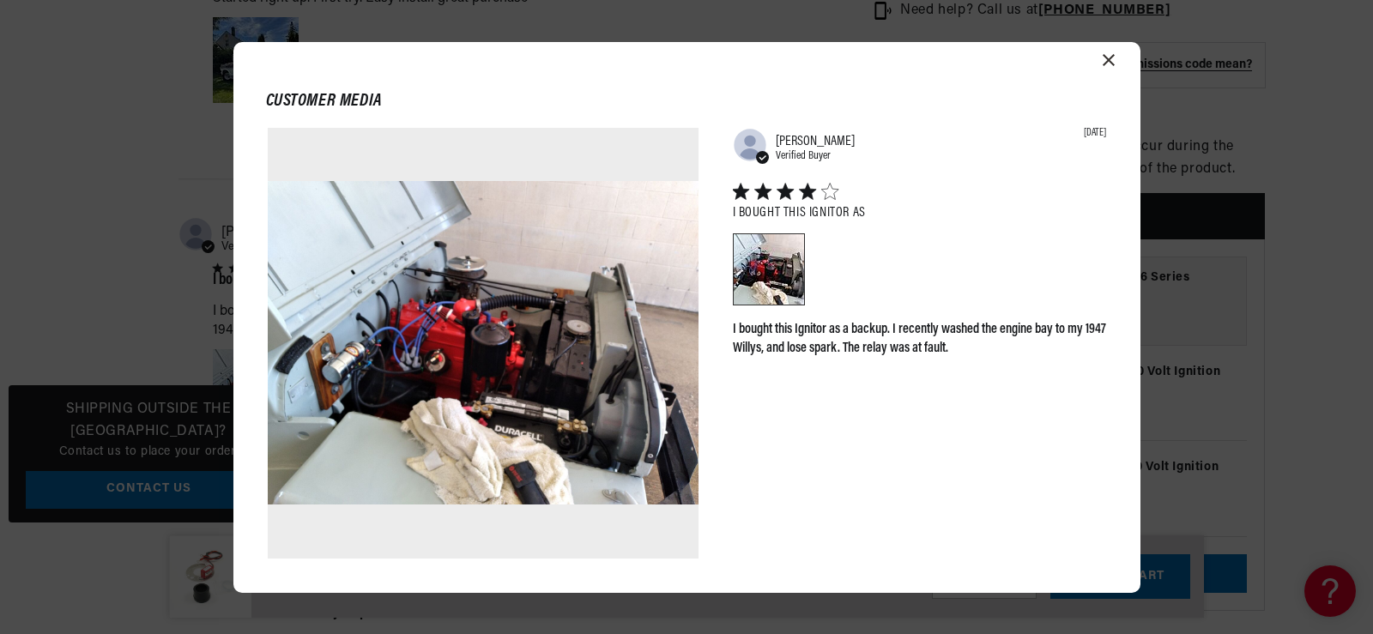
scroll to position [0, 1834]
click at [1106, 59] on icon "Close modal" at bounding box center [1108, 60] width 12 height 12
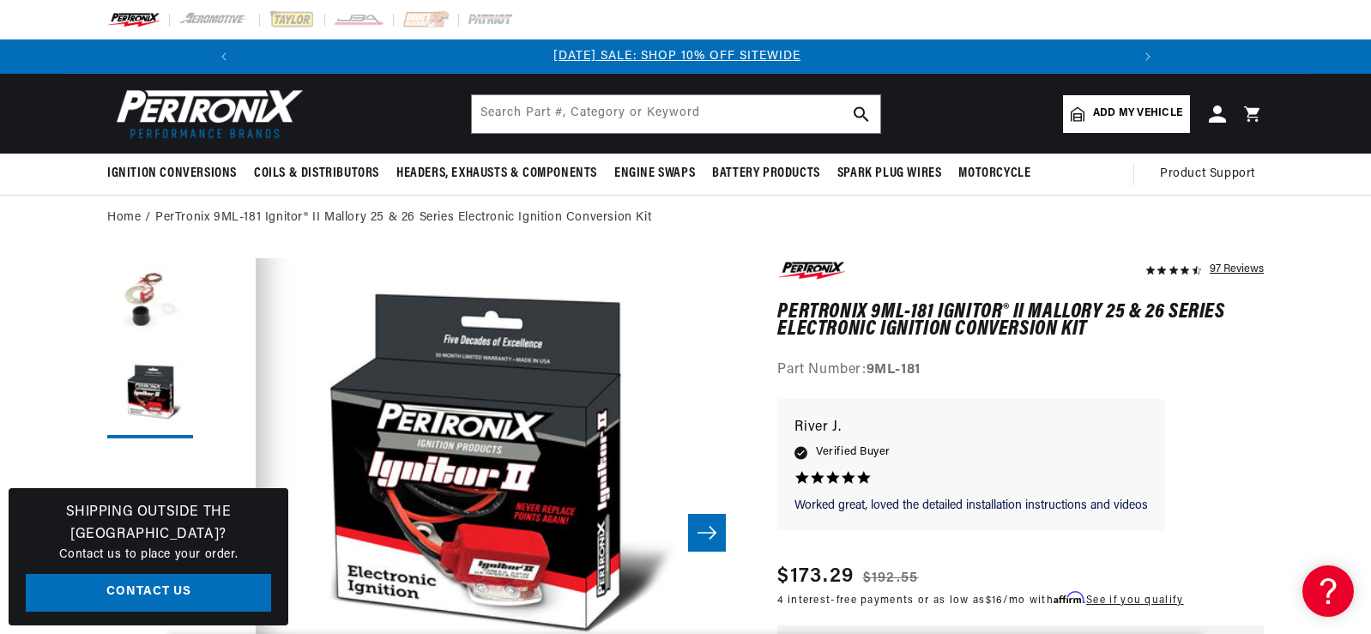
scroll to position [0, 0]
